Goal: Task Accomplishment & Management: Manage account settings

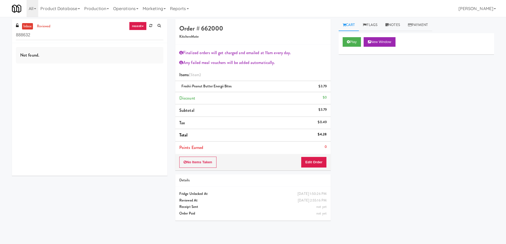
click at [112, 59] on div "Not found." at bounding box center [89, 55] width 147 height 16
click at [399, 147] on div "Play New Window Primary Flag Clear Flag if unable to determine what was taken o…" at bounding box center [416, 132] width 155 height 199
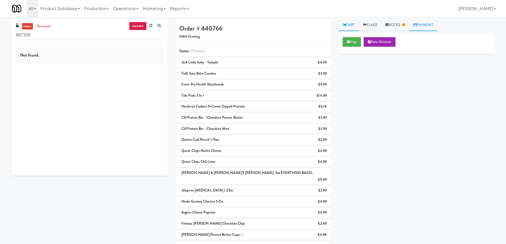
click at [426, 25] on link "Payment" at bounding box center [423, 25] width 28 height 12
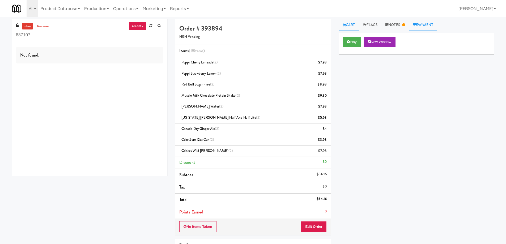
click at [434, 27] on link "Payment" at bounding box center [423, 25] width 28 height 12
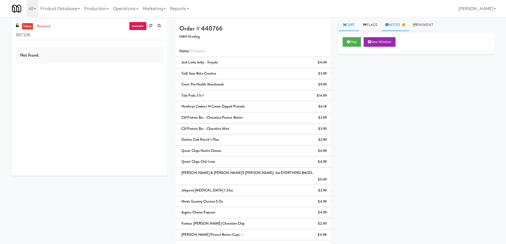
click at [397, 25] on link "Notes" at bounding box center [395, 25] width 28 height 12
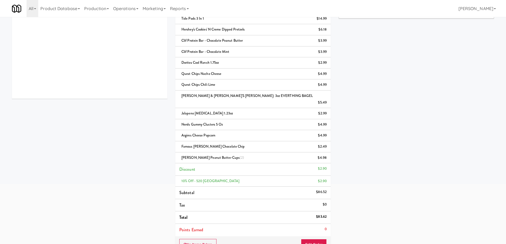
scroll to position [80, 0]
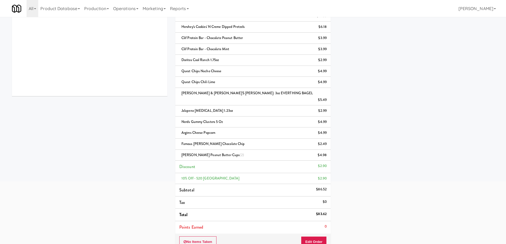
click at [320, 211] on div "$83.62" at bounding box center [321, 214] width 11 height 7
copy div "83.62"
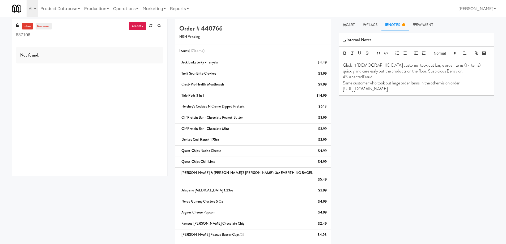
click at [45, 27] on link "reviewed" at bounding box center [44, 26] width 16 height 7
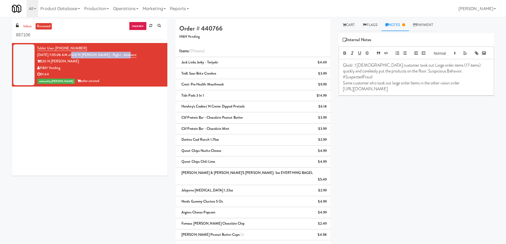
drag, startPoint x: 136, startPoint y: 54, endPoint x: 80, endPoint y: 56, distance: 55.5
click at [80, 56] on div "Tablet User · (773) 720-0071 Aug 14, 2025 7:05:08 AM at 520 N Kingsbury - Right…" at bounding box center [100, 64] width 126 height 39
copy link "520 N Kingsbury - Right - Ambient"
drag, startPoint x: 65, startPoint y: 70, endPoint x: 40, endPoint y: 66, distance: 25.2
click at [40, 66] on div "H&H Vending" at bounding box center [100, 68] width 126 height 7
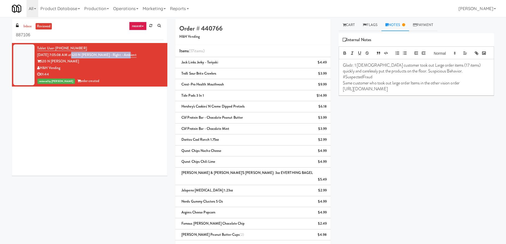
copy div "H&H Vending"
drag, startPoint x: 91, startPoint y: 49, endPoint x: 79, endPoint y: 41, distance: 15.0
click at [56, 46] on div "Tablet User · (773) 720-0071 Aug 14, 2025 7:05:08 AM at 520 N Kingsbury - Right…" at bounding box center [100, 64] width 126 height 39
copy span "773) 720-0071"
drag, startPoint x: 126, startPoint y: 158, endPoint x: 204, endPoint y: 118, distance: 87.8
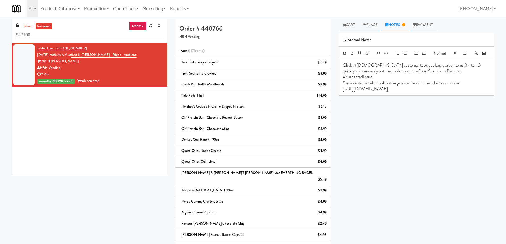
click at [126, 158] on div "Tablet User · (773) 720-0071 Aug 14, 2025 7:05:08 AM at 520 N Kingsbury - Right…" at bounding box center [89, 109] width 155 height 133
drag, startPoint x: 85, startPoint y: 46, endPoint x: 55, endPoint y: 46, distance: 29.8
click at [55, 46] on div "Tablet User · (773) 720-0071 Aug 14, 2025 7:05:08 AM at 520 N Kingsbury - Right…" at bounding box center [100, 64] width 126 height 39
click at [107, 143] on div "Tablet User · (773) 720-0071 Aug 14, 2025 7:05:08 AM at 520 N Kingsbury - Right…" at bounding box center [89, 109] width 155 height 133
drag, startPoint x: 85, startPoint y: 47, endPoint x: 55, endPoint y: 48, distance: 29.5
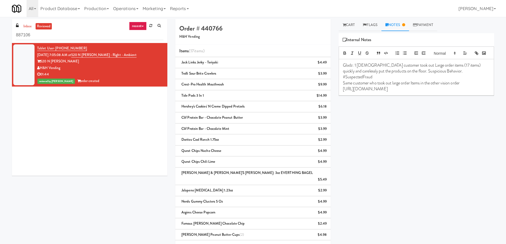
click at [55, 48] on div "Tablet User · (773) 720-0071 Aug 14, 2025 7:05:08 AM at 520 N Kingsbury - Right…" at bounding box center [100, 64] width 126 height 39
copy span "(773) 720-0071"
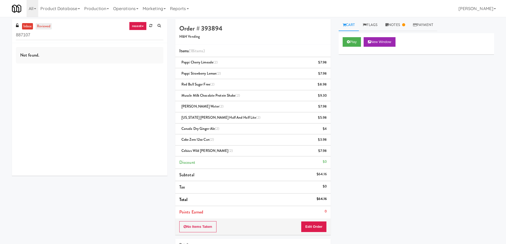
click at [46, 26] on link "reviewed" at bounding box center [44, 26] width 16 height 7
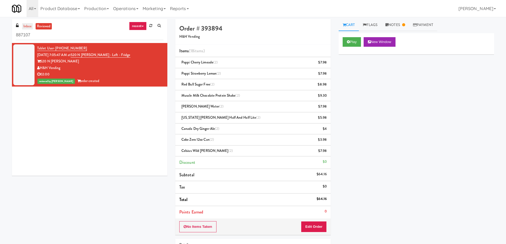
click at [28, 25] on link "inbox" at bounding box center [27, 26] width 11 height 7
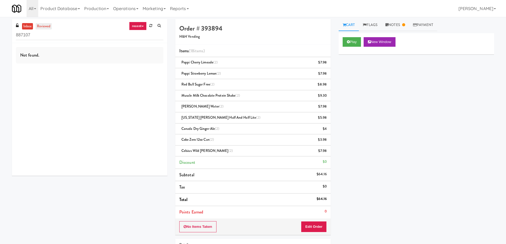
click at [48, 27] on link "reviewed" at bounding box center [44, 26] width 16 height 7
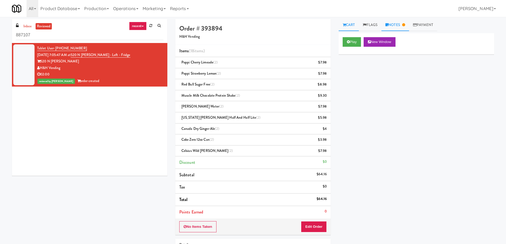
click at [398, 25] on link "Notes" at bounding box center [395, 25] width 28 height 12
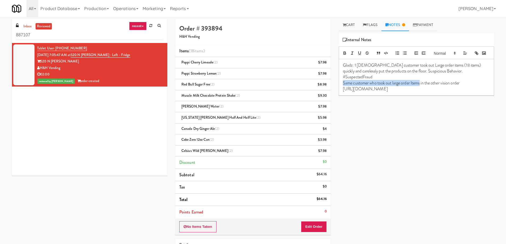
drag, startPoint x: 344, startPoint y: 85, endPoint x: 422, endPoint y: 83, distance: 77.9
click at [422, 83] on p "Same customer who took out large order Items in the other vision order" at bounding box center [416, 83] width 147 height 6
copy p "Same customer who took out large order Items"
drag, startPoint x: 320, startPoint y: 200, endPoint x: 298, endPoint y: 135, distance: 68.0
click at [326, 198] on div "$64.16" at bounding box center [322, 199] width 10 height 7
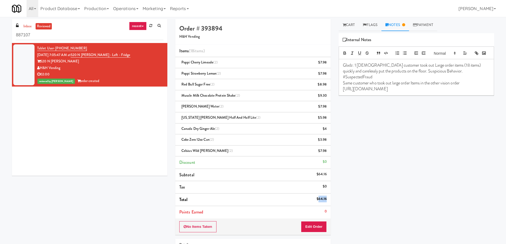
copy div "64.16"
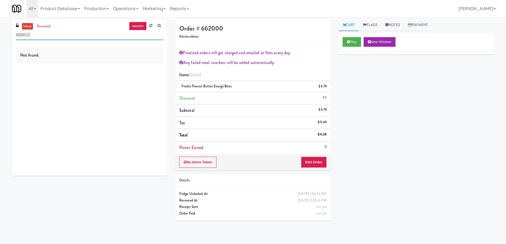
click at [99, 39] on input "888632" at bounding box center [89, 35] width 147 height 10
paste input "750 N Dearborn - Left - Fridge"
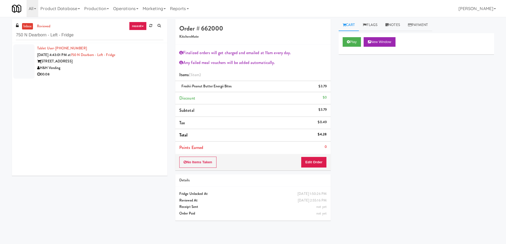
click at [121, 67] on div "H&H Vending" at bounding box center [100, 68] width 126 height 7
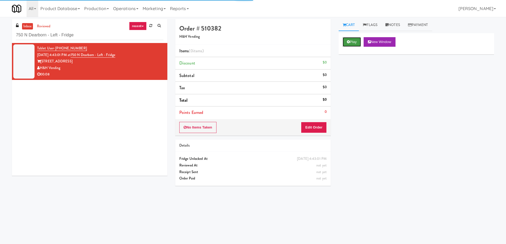
click at [360, 44] on button "Play" at bounding box center [352, 42] width 18 height 10
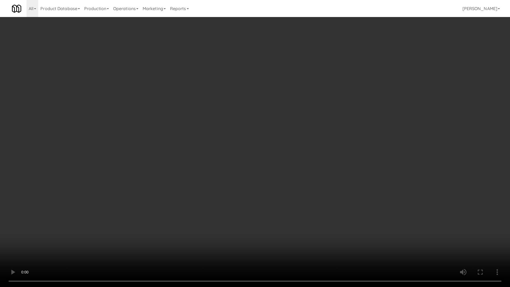
click at [225, 139] on video at bounding box center [255, 143] width 510 height 287
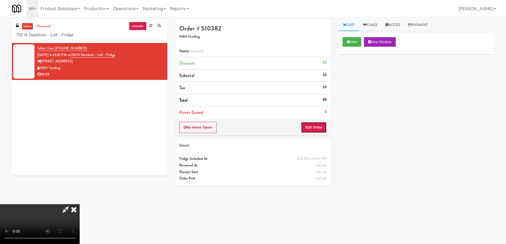
click at [314, 129] on button "Edit Order" at bounding box center [314, 127] width 26 height 11
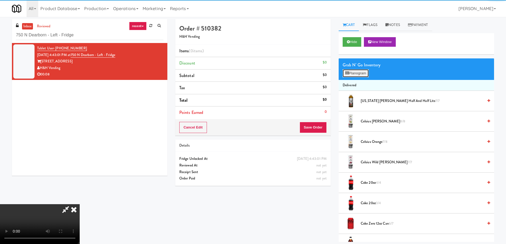
click at [346, 76] on button "Planogram" at bounding box center [356, 73] width 26 height 8
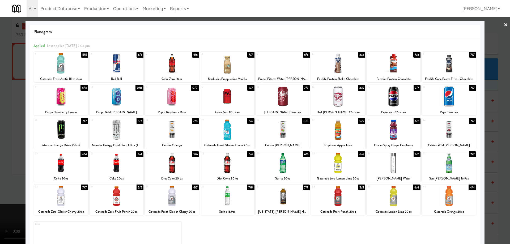
click at [350, 97] on div at bounding box center [338, 96] width 54 height 20
click at [504, 26] on link "×" at bounding box center [506, 25] width 4 height 16
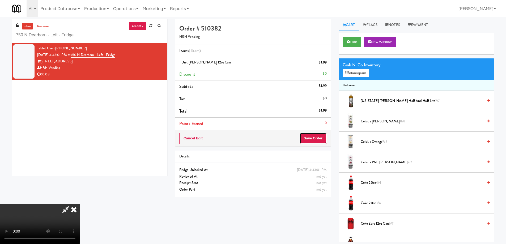
click at [316, 140] on button "Save Order" at bounding box center [313, 138] width 27 height 11
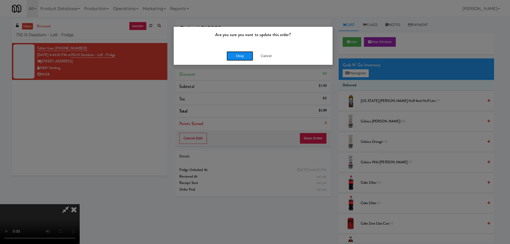
click at [239, 55] on button "Okay" at bounding box center [240, 56] width 27 height 10
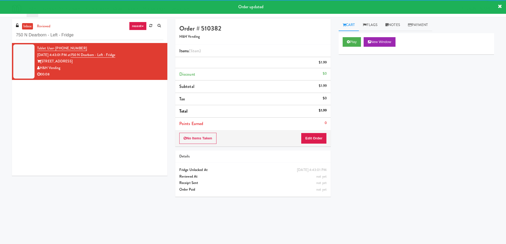
click at [107, 97] on div "Tablet User · (317) 650-3807 [DATE] 4:43:01 PM at [GEOGRAPHIC_DATA] - Left - Fr…" at bounding box center [89, 109] width 155 height 133
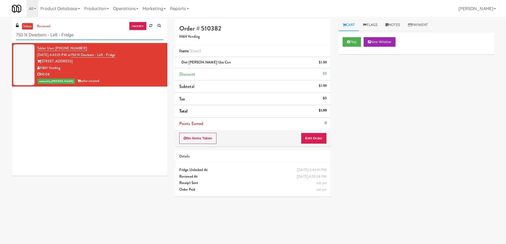
click at [100, 33] on input "750 N Dearborn - Left - Fridge" at bounding box center [89, 35] width 147 height 10
paste input "Icon - Cooler - Center"
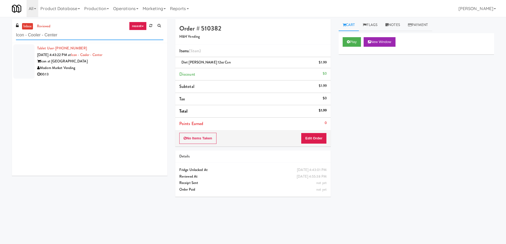
type input "Icon - Cooler - Center"
click at [114, 69] on div "Modern Market Vending" at bounding box center [100, 68] width 126 height 7
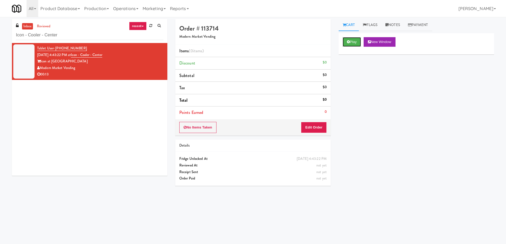
drag, startPoint x: 355, startPoint y: 43, endPoint x: 231, endPoint y: 62, distance: 125.8
click at [355, 43] on button "Play" at bounding box center [352, 42] width 18 height 10
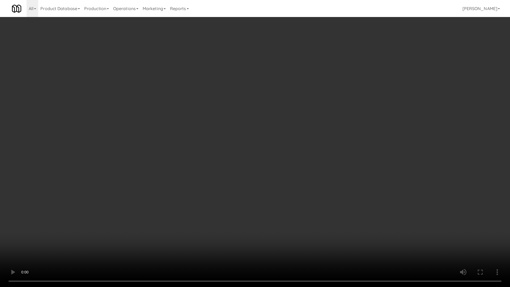
click at [414, 219] on video at bounding box center [255, 143] width 510 height 287
click at [225, 128] on video at bounding box center [255, 143] width 510 height 287
click at [226, 118] on video at bounding box center [255, 143] width 510 height 287
click at [250, 187] on video at bounding box center [255, 143] width 510 height 287
click at [251, 145] on video at bounding box center [255, 143] width 510 height 287
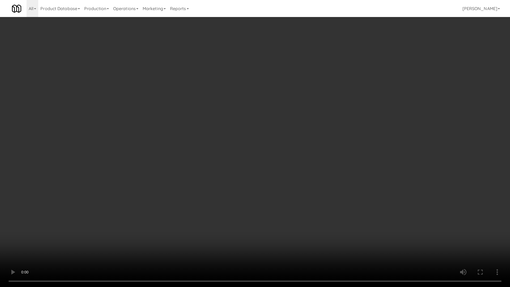
click at [251, 145] on video at bounding box center [255, 143] width 510 height 287
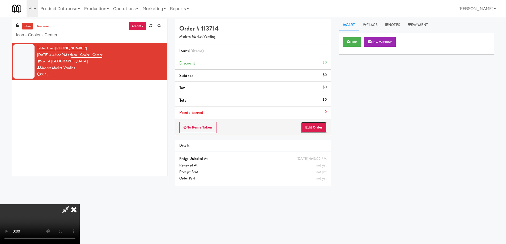
click at [315, 129] on button "Edit Order" at bounding box center [314, 127] width 26 height 11
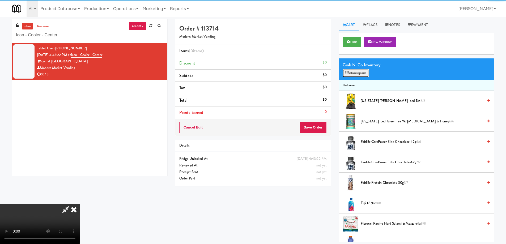
click at [356, 75] on button "Planogram" at bounding box center [356, 73] width 26 height 8
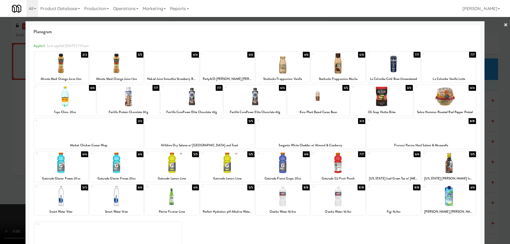
click at [293, 198] on div at bounding box center [283, 196] width 54 height 20
click at [504, 26] on link "×" at bounding box center [506, 25] width 4 height 16
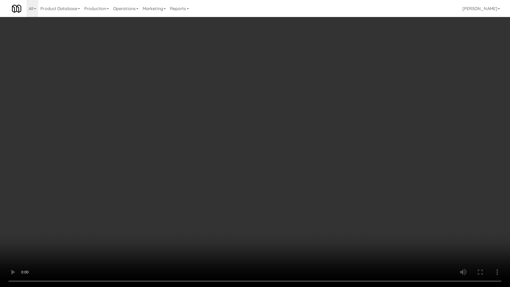
click at [188, 165] on video at bounding box center [255, 143] width 510 height 287
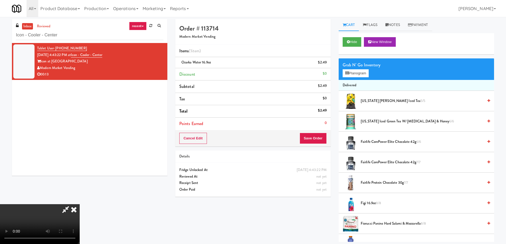
click at [80, 204] on icon at bounding box center [74, 209] width 12 height 11
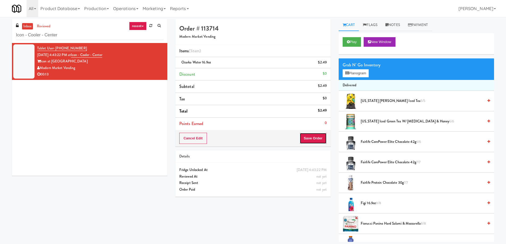
click at [320, 134] on button "Save Order" at bounding box center [313, 138] width 27 height 11
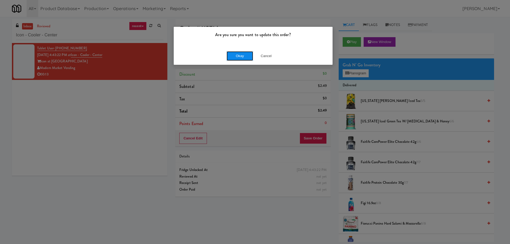
click at [235, 53] on button "Okay" at bounding box center [240, 56] width 27 height 10
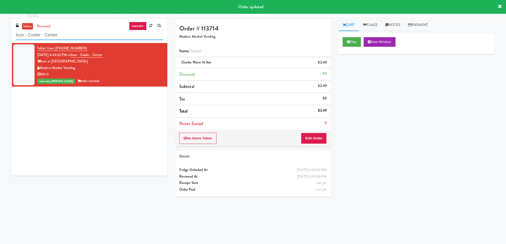
click at [88, 37] on input "Icon - Cooler - Center" at bounding box center [89, 35] width 147 height 10
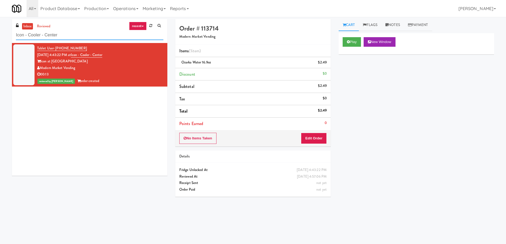
click at [88, 37] on input "Icon - Cooler - Center" at bounding box center [89, 35] width 147 height 10
paste input "[PERSON_NAME] - Pantry - Left"
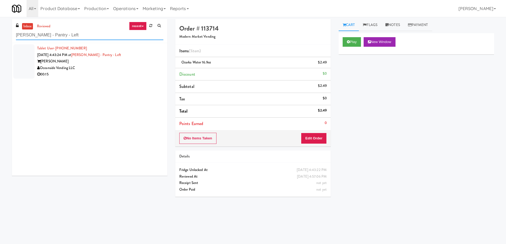
type input "[PERSON_NAME] - Pantry - Left"
click at [133, 57] on div "Tablet User · (714) 307-2321 [DATE] 4:43:24 PM at [PERSON_NAME] - Pantry - Left…" at bounding box center [100, 61] width 126 height 33
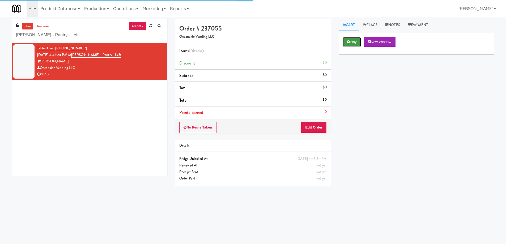
click at [353, 39] on button "Play" at bounding box center [352, 42] width 18 height 10
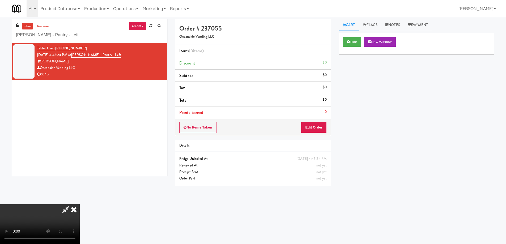
click at [80, 204] on video at bounding box center [40, 224] width 80 height 40
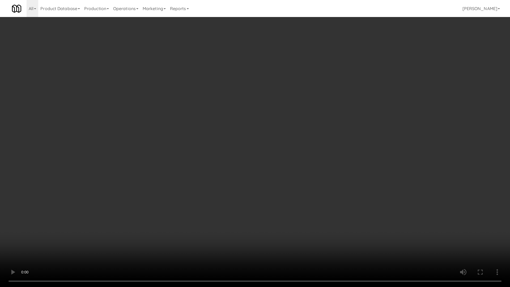
click at [185, 137] on video at bounding box center [255, 143] width 510 height 287
click at [213, 120] on video at bounding box center [255, 143] width 510 height 287
click at [243, 175] on video at bounding box center [255, 143] width 510 height 287
click at [271, 133] on video at bounding box center [255, 143] width 510 height 287
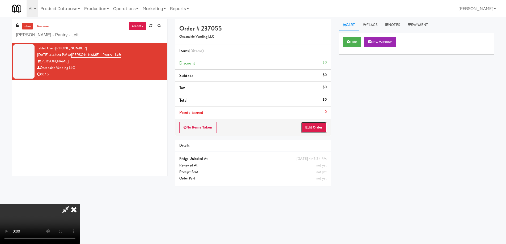
click at [311, 126] on button "Edit Order" at bounding box center [314, 127] width 26 height 11
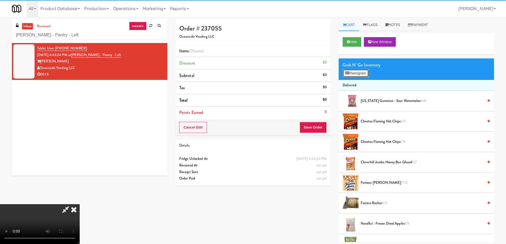
click at [353, 72] on button "Planogram" at bounding box center [356, 73] width 26 height 8
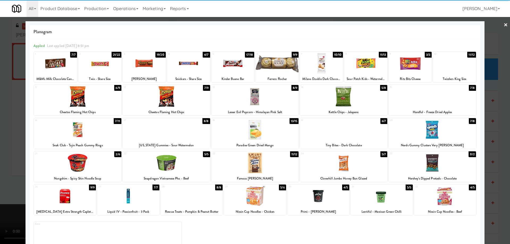
click at [367, 98] on div at bounding box center [343, 96] width 87 height 20
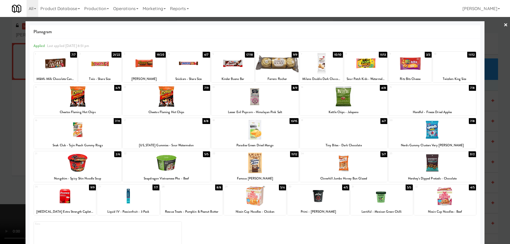
click at [504, 24] on link "×" at bounding box center [506, 25] width 4 height 16
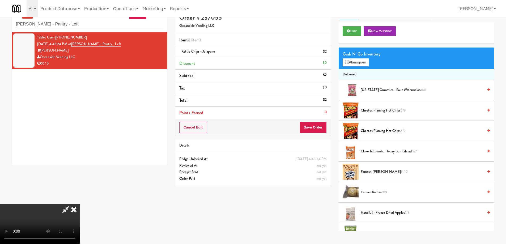
scroll to position [17, 0]
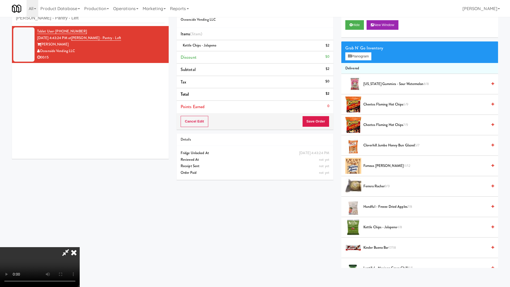
click at [80, 244] on video at bounding box center [40, 267] width 80 height 40
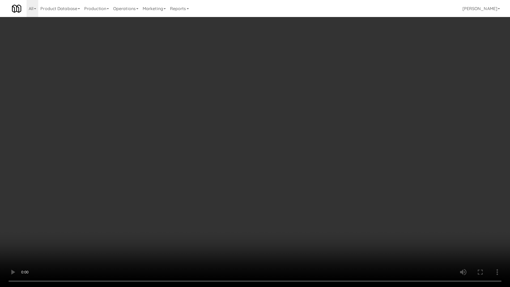
click at [284, 154] on video at bounding box center [255, 143] width 510 height 287
click at [261, 137] on video at bounding box center [255, 143] width 510 height 287
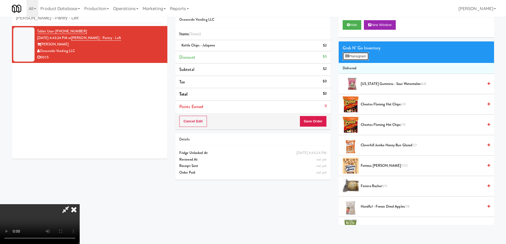
drag, startPoint x: 354, startPoint y: 55, endPoint x: 343, endPoint y: 60, distance: 12.4
click at [354, 54] on button "Planogram" at bounding box center [356, 56] width 26 height 8
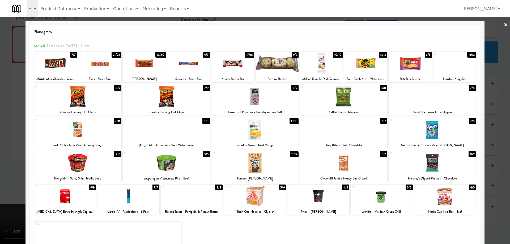
click at [286, 97] on div at bounding box center [254, 96] width 87 height 20
click at [504, 25] on link "×" at bounding box center [506, 25] width 4 height 16
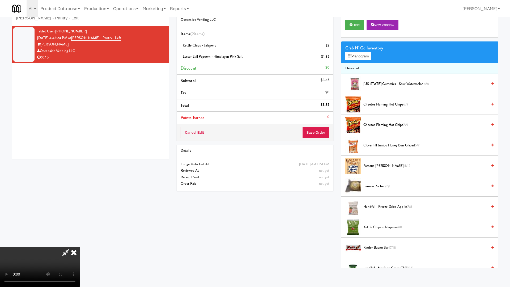
click at [80, 244] on video at bounding box center [40, 267] width 80 height 40
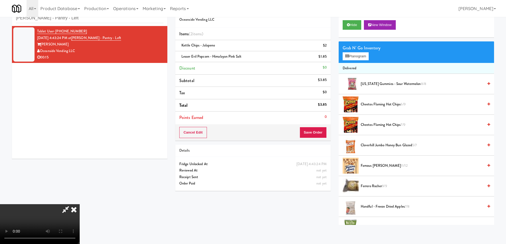
click at [80, 204] on icon at bounding box center [74, 209] width 12 height 11
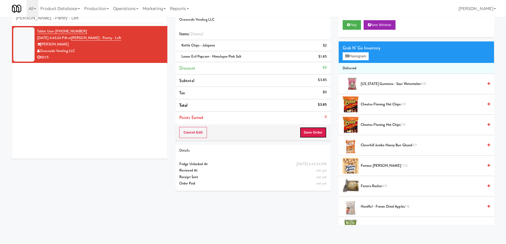
click at [317, 134] on button "Save Order" at bounding box center [313, 132] width 27 height 11
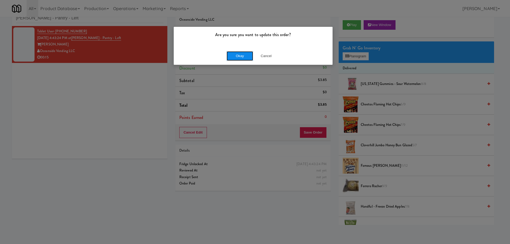
click at [242, 54] on button "Okay" at bounding box center [240, 56] width 27 height 10
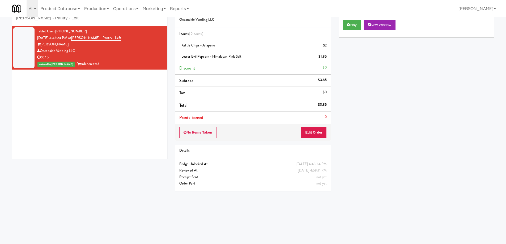
click at [388, 166] on div "Play New Window Primary Flag Clear Flag if unable to determine what was taken o…" at bounding box center [416, 115] width 155 height 199
click at [97, 21] on input "[PERSON_NAME] - Pantry - Left" at bounding box center [89, 18] width 147 height 10
paste input "AVE [GEOGRAPHIC_DATA] - [GEOGRAPHIC_DATA] - Cooler"
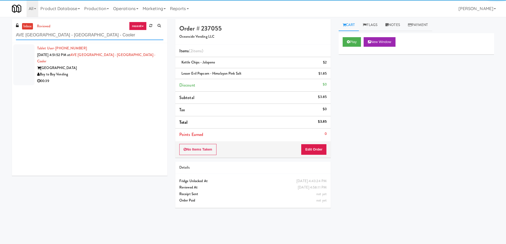
type input "AVE [GEOGRAPHIC_DATA] - [GEOGRAPHIC_DATA] - Cooler"
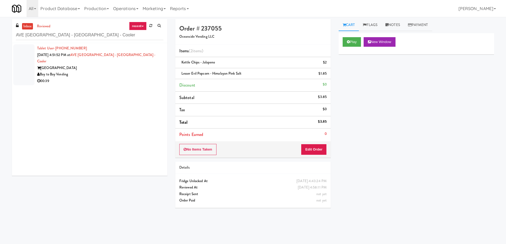
click at [124, 71] on div "Bay to Bay Vending" at bounding box center [100, 74] width 126 height 7
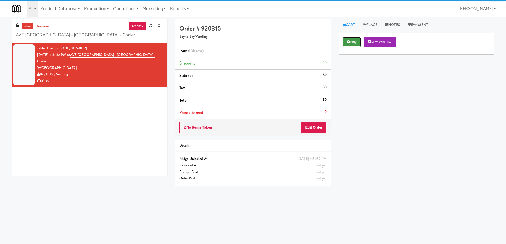
click at [354, 43] on button "Play" at bounding box center [352, 42] width 18 height 10
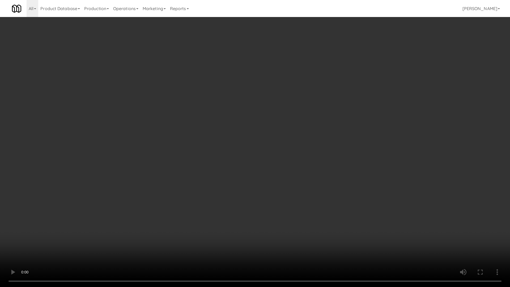
click at [231, 168] on video at bounding box center [255, 143] width 510 height 287
click at [273, 162] on video at bounding box center [255, 143] width 510 height 287
click at [256, 148] on video at bounding box center [255, 143] width 510 height 287
click at [254, 140] on video at bounding box center [255, 143] width 510 height 287
click at [258, 147] on video at bounding box center [255, 143] width 510 height 287
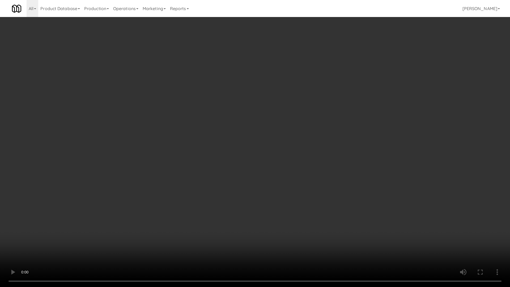
click at [258, 147] on video at bounding box center [255, 143] width 510 height 287
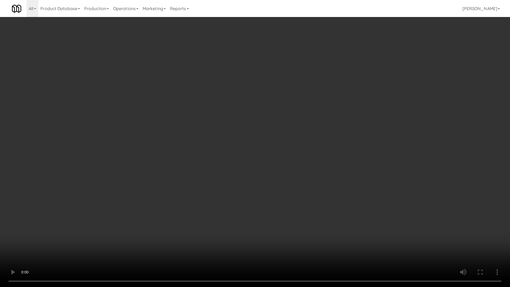
click at [258, 147] on video at bounding box center [255, 143] width 510 height 287
click at [261, 150] on video at bounding box center [255, 143] width 510 height 287
click at [264, 148] on video at bounding box center [255, 143] width 510 height 287
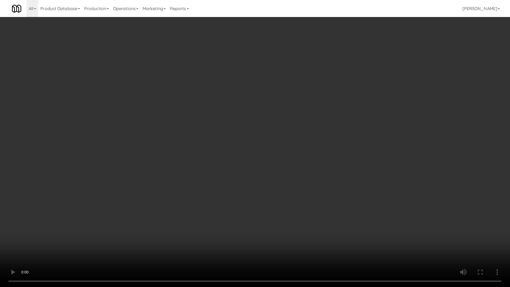
click at [264, 148] on video at bounding box center [255, 143] width 510 height 287
click at [271, 141] on video at bounding box center [255, 143] width 510 height 287
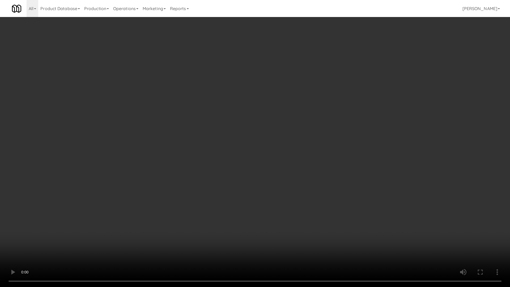
click at [271, 141] on video at bounding box center [255, 143] width 510 height 287
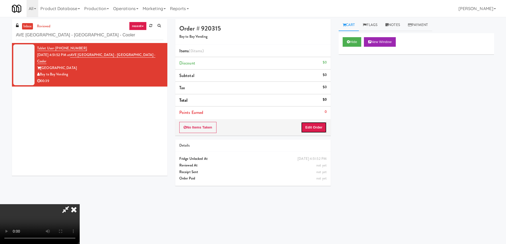
click at [310, 128] on button "Edit Order" at bounding box center [314, 127] width 26 height 11
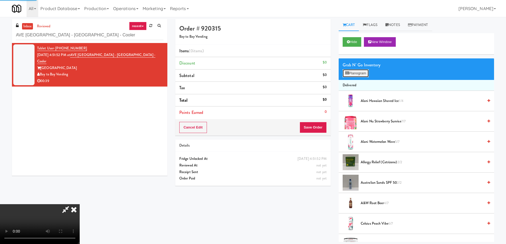
click at [350, 73] on button "Planogram" at bounding box center [356, 73] width 26 height 8
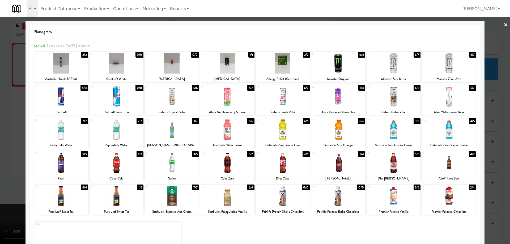
click at [293, 160] on div at bounding box center [283, 163] width 54 height 20
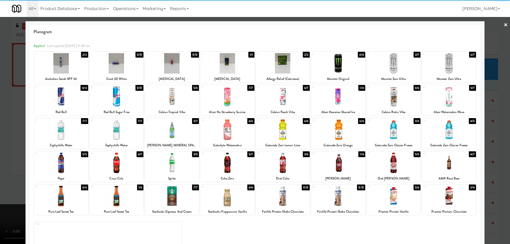
click at [504, 24] on link "×" at bounding box center [506, 25] width 4 height 16
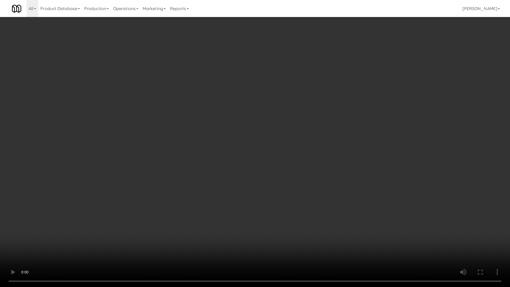
click at [294, 186] on video at bounding box center [255, 143] width 510 height 287
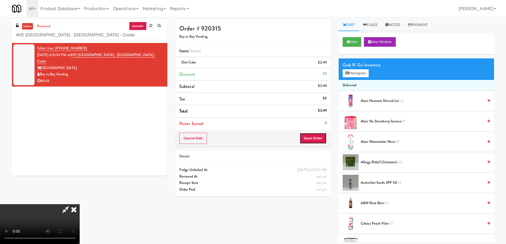
drag, startPoint x: 318, startPoint y: 138, endPoint x: 279, endPoint y: 108, distance: 49.8
click at [318, 138] on button "Save Order" at bounding box center [313, 138] width 27 height 11
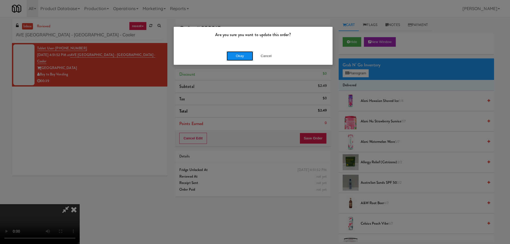
click at [239, 56] on button "Okay" at bounding box center [240, 56] width 27 height 10
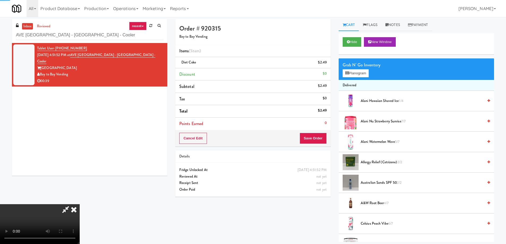
click at [80, 204] on icon at bounding box center [74, 209] width 12 height 11
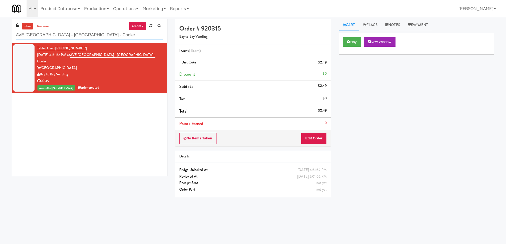
click at [100, 38] on input "AVE [GEOGRAPHIC_DATA] - [GEOGRAPHIC_DATA] - Cooler" at bounding box center [89, 35] width 147 height 10
paste input "Resa"
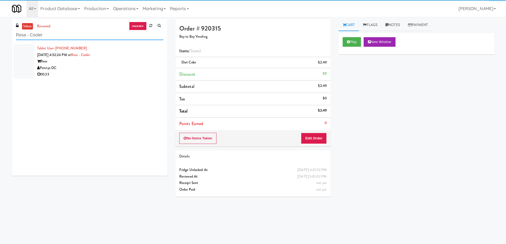
type input "Resa - Cooler"
click at [141, 72] on div "00:23" at bounding box center [100, 74] width 126 height 7
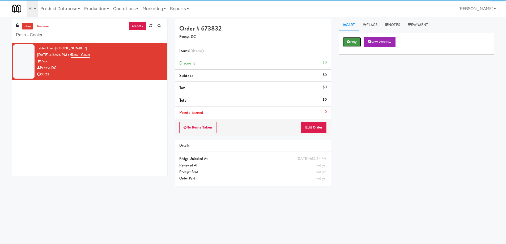
drag, startPoint x: 357, startPoint y: 44, endPoint x: 270, endPoint y: 79, distance: 94.6
click at [357, 44] on button "Play" at bounding box center [352, 42] width 18 height 10
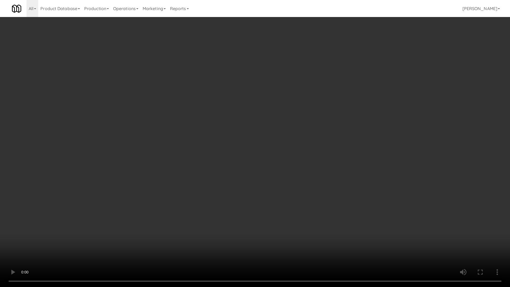
click at [267, 144] on video at bounding box center [255, 143] width 510 height 287
click at [254, 139] on video at bounding box center [255, 143] width 510 height 287
click at [259, 115] on video at bounding box center [255, 143] width 510 height 287
click at [292, 125] on video at bounding box center [255, 143] width 510 height 287
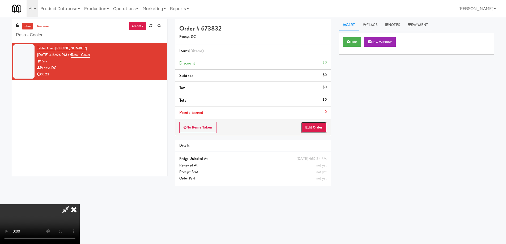
drag, startPoint x: 319, startPoint y: 126, endPoint x: 324, endPoint y: 113, distance: 13.7
click at [319, 124] on button "Edit Order" at bounding box center [314, 127] width 26 height 11
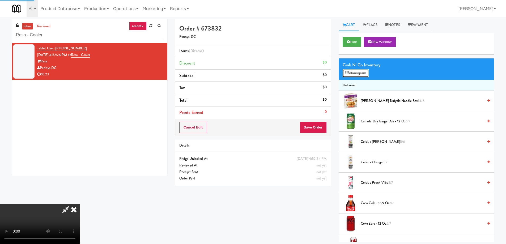
click at [354, 74] on button "Planogram" at bounding box center [356, 73] width 26 height 8
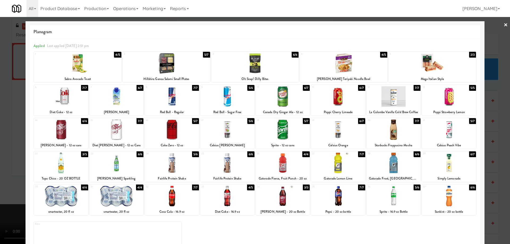
click at [458, 198] on div at bounding box center [449, 196] width 54 height 20
click at [504, 23] on div at bounding box center [255, 122] width 510 height 244
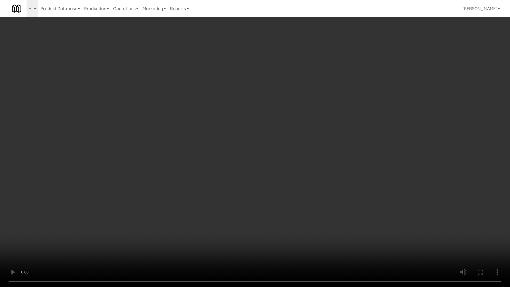
click at [279, 145] on video at bounding box center [255, 143] width 510 height 287
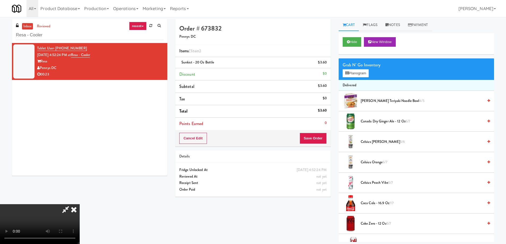
click at [80, 204] on icon at bounding box center [74, 209] width 12 height 11
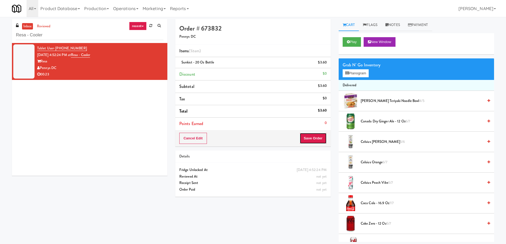
click at [324, 140] on button "Save Order" at bounding box center [313, 138] width 27 height 11
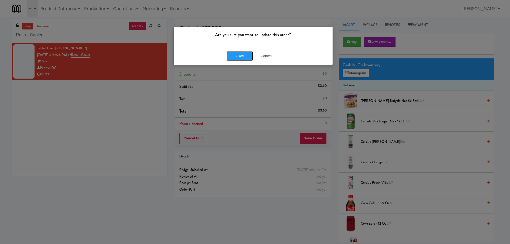
click at [235, 57] on button "Okay" at bounding box center [240, 56] width 27 height 10
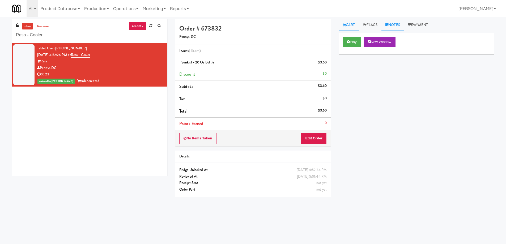
click at [397, 23] on link "Notes" at bounding box center [392, 25] width 23 height 12
click at [390, 71] on div at bounding box center [416, 65] width 155 height 12
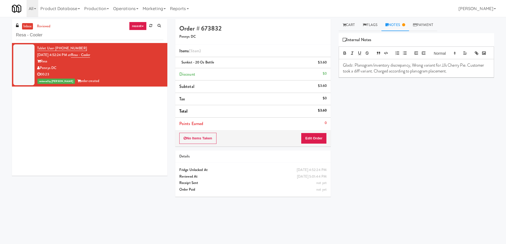
click at [413, 72] on p "Gladz: Planogram/inventory discrepancy, Wrong variant for JJ's Cherry Pie. Cust…" at bounding box center [416, 68] width 147 height 12
click at [390, 74] on p "Gladz: Planogram/inventory discrepancy, Wrong variant for JJ's Cherry Pie. Cust…" at bounding box center [416, 68] width 147 height 12
click at [193, 65] on div "Sunkist - 20 oz bottle $3.60" at bounding box center [252, 62] width 147 height 7
click at [194, 61] on span "Sunkist - 20 oz bottle" at bounding box center [197, 62] width 33 height 5
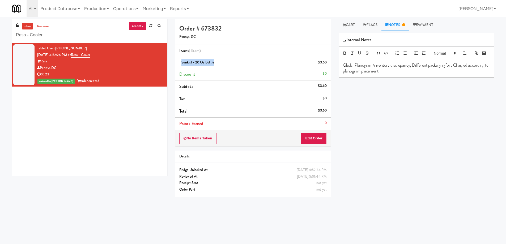
click at [194, 61] on span "Sunkist - 20 oz bottle" at bounding box center [197, 62] width 33 height 5
copy span "Sunkist - 20 oz bottle"
click at [452, 73] on p "Gladz: Planogram/inventory discrepancy, Different packaging for . Charged accor…" at bounding box center [416, 68] width 147 height 12
click at [437, 139] on div "Play New Window Primary Flag Clear Flag if unable to determine what was taken o…" at bounding box center [416, 132] width 155 height 199
click at [99, 36] on input "Resa - Cooler" at bounding box center [89, 35] width 147 height 10
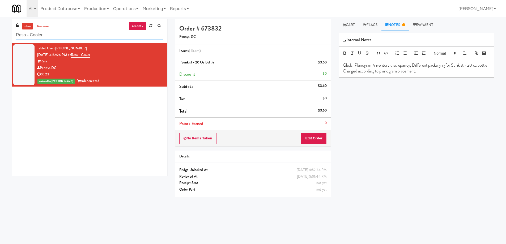
click at [99, 36] on input "Resa - Cooler" at bounding box center [89, 35] width 147 height 10
paste input "[PERSON_NAME]"
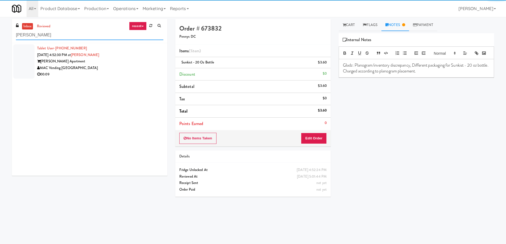
type input "[PERSON_NAME]"
click at [131, 69] on div "MAC Vending [GEOGRAPHIC_DATA]" at bounding box center [100, 68] width 126 height 7
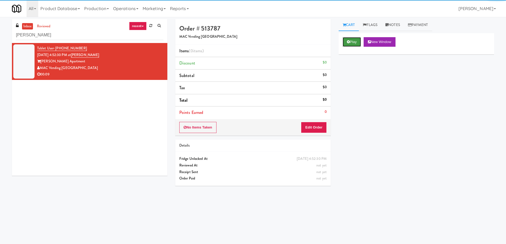
click at [351, 43] on button "Play" at bounding box center [352, 42] width 18 height 10
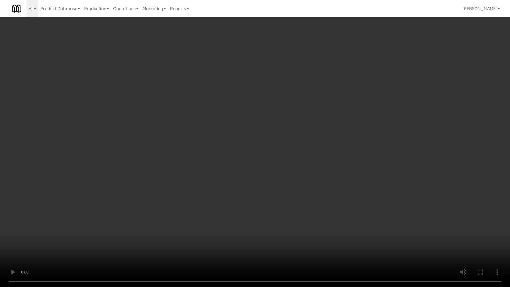
click at [291, 150] on video at bounding box center [255, 143] width 510 height 287
click at [305, 163] on video at bounding box center [255, 143] width 510 height 287
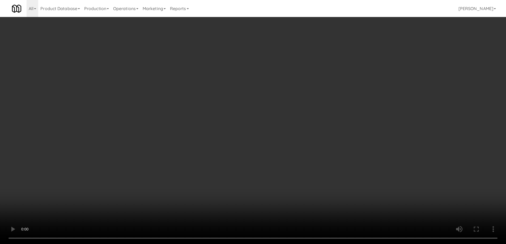
click at [317, 121] on div "No Items Taken Edit Order" at bounding box center [252, 127] width 155 height 16
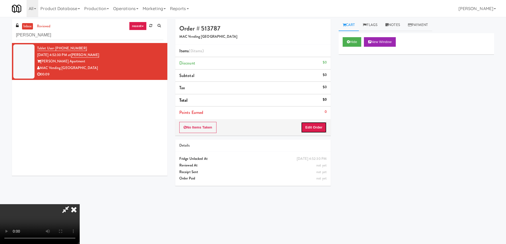
click at [317, 128] on button "Edit Order" at bounding box center [314, 127] width 26 height 11
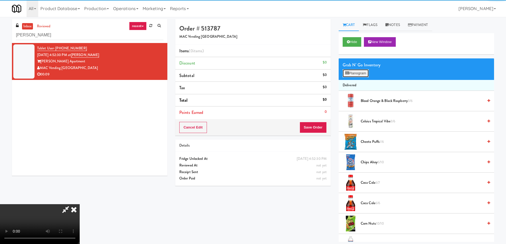
click at [346, 73] on icon at bounding box center [346, 72] width 3 height 3
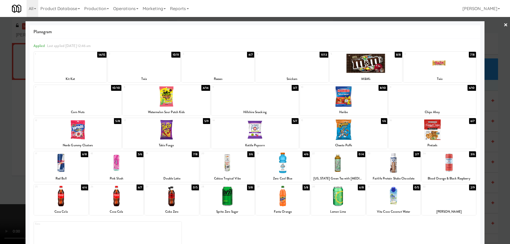
click at [183, 102] on div at bounding box center [166, 96] width 87 height 20
click at [504, 26] on link "×" at bounding box center [506, 25] width 4 height 16
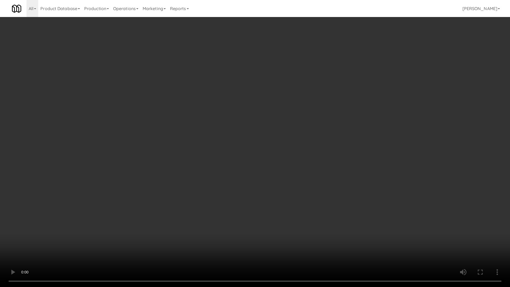
click at [256, 184] on video at bounding box center [255, 143] width 510 height 287
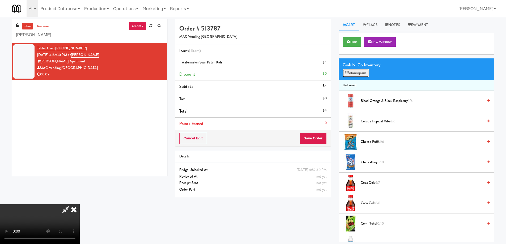
click at [351, 75] on button "Planogram" at bounding box center [356, 73] width 26 height 8
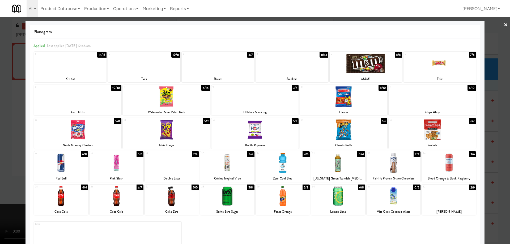
click at [235, 167] on div at bounding box center [227, 163] width 54 height 20
click at [504, 25] on link "×" at bounding box center [506, 25] width 4 height 16
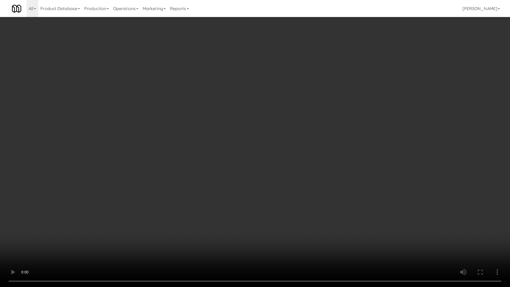
click at [265, 189] on video at bounding box center [255, 143] width 510 height 287
click at [285, 174] on video at bounding box center [255, 143] width 510 height 287
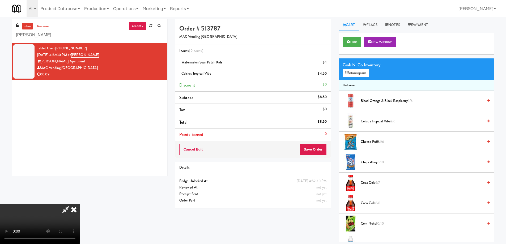
click at [80, 204] on icon at bounding box center [74, 209] width 12 height 11
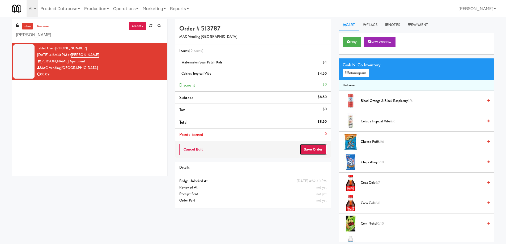
click at [312, 152] on button "Save Order" at bounding box center [313, 149] width 27 height 11
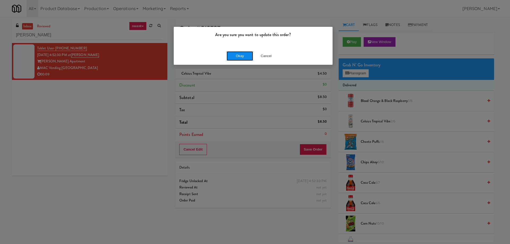
click at [235, 56] on button "Okay" at bounding box center [240, 56] width 27 height 10
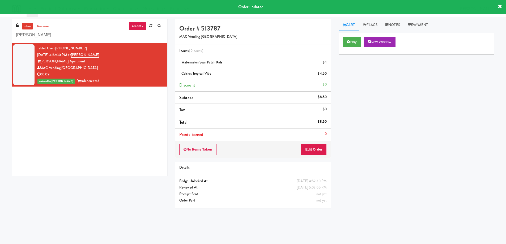
click at [396, 135] on div "Play New Window Primary Flag Clear Flag if unable to determine what was taken o…" at bounding box center [416, 132] width 155 height 199
